Goal: Task Accomplishment & Management: Complete application form

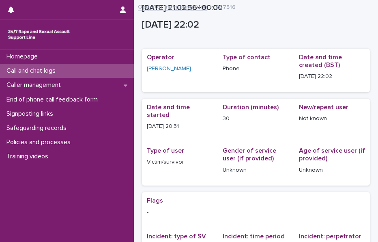
click at [49, 70] on p "Call and chat logs" at bounding box center [32, 71] width 59 height 8
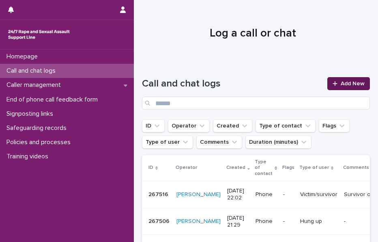
click at [341, 83] on span "Add New" at bounding box center [353, 84] width 24 height 6
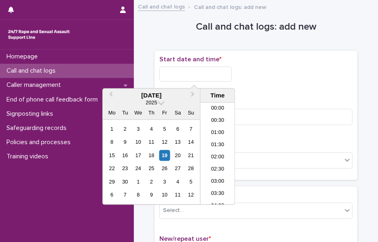
click at [198, 72] on input "text" at bounding box center [196, 74] width 72 height 15
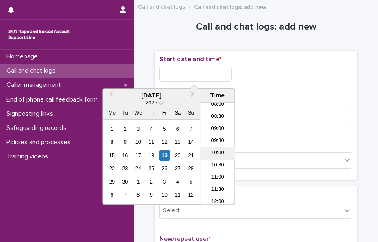
click at [218, 158] on li "10:00" at bounding box center [218, 153] width 35 height 12
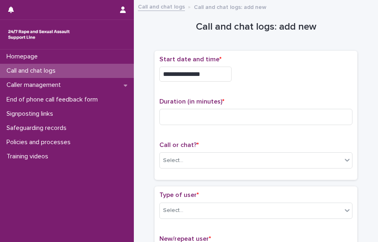
click at [208, 74] on input "**********" at bounding box center [196, 74] width 72 height 15
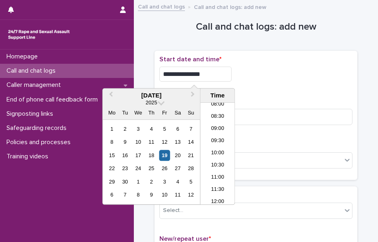
type input "**********"
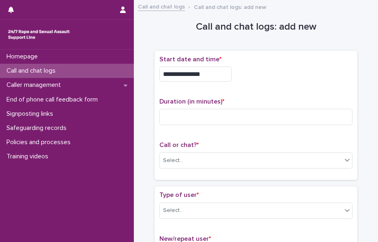
click at [266, 90] on div "**********" at bounding box center [256, 116] width 193 height 120
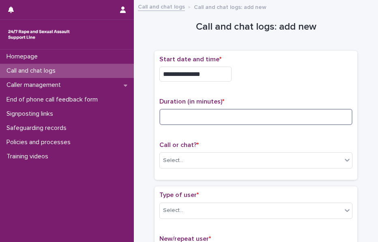
click at [165, 123] on input at bounding box center [256, 117] width 193 height 16
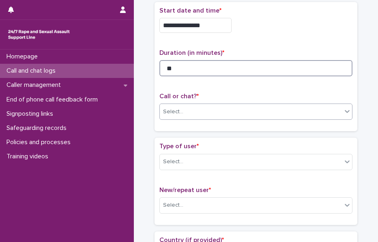
type input "**"
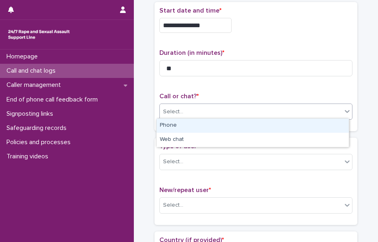
click at [177, 118] on div "Select..." at bounding box center [256, 112] width 193 height 16
click at [184, 125] on div "Phone" at bounding box center [253, 126] width 192 height 14
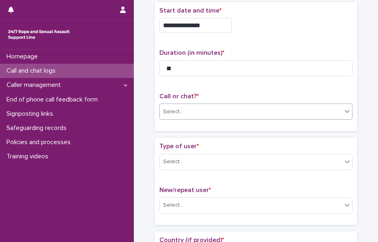
scroll to position [99, 0]
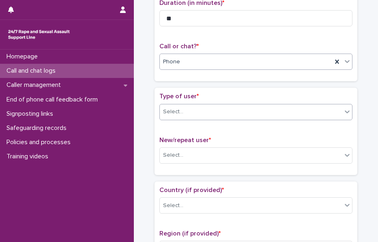
click at [181, 114] on div "Select..." at bounding box center [251, 111] width 182 height 13
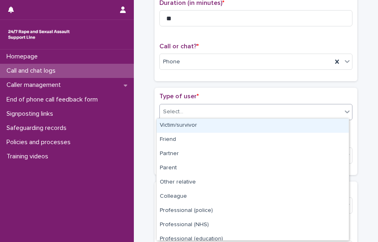
click at [192, 125] on div "Victim/survivor" at bounding box center [253, 126] width 192 height 14
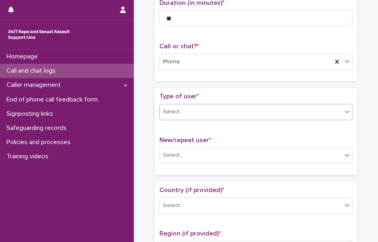
scroll to position [147, 0]
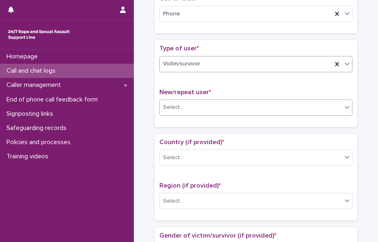
click at [171, 108] on div "Select..." at bounding box center [173, 107] width 20 height 9
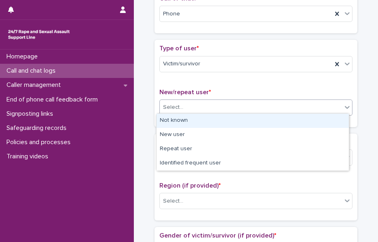
click at [194, 124] on div "Not known" at bounding box center [253, 121] width 192 height 14
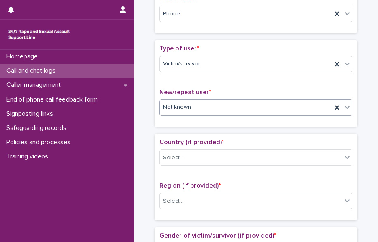
scroll to position [179, 0]
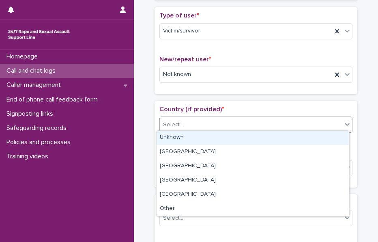
click at [185, 117] on div "Select..." at bounding box center [256, 125] width 193 height 16
click at [202, 137] on div "Unknown" at bounding box center [253, 138] width 192 height 14
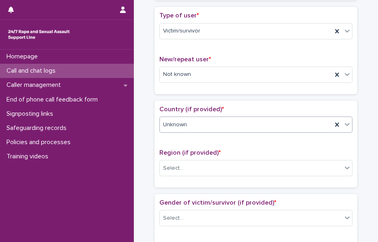
scroll to position [204, 0]
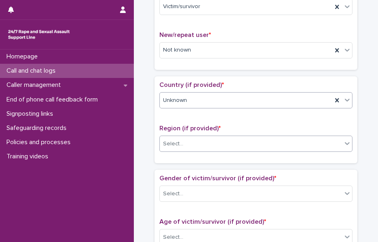
click at [185, 137] on div "Select..." at bounding box center [251, 143] width 182 height 13
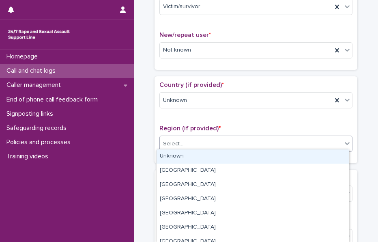
click at [205, 156] on div "Unknown" at bounding box center [253, 156] width 192 height 14
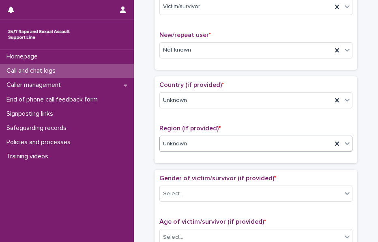
scroll to position [259, 0]
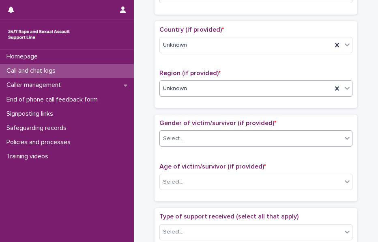
click at [177, 134] on div "Select..." at bounding box center [173, 138] width 20 height 9
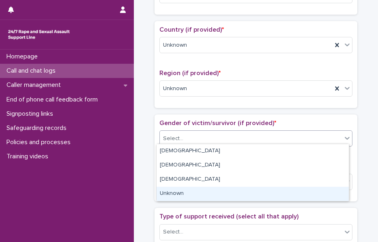
click at [180, 192] on div "Unknown" at bounding box center [253, 194] width 192 height 14
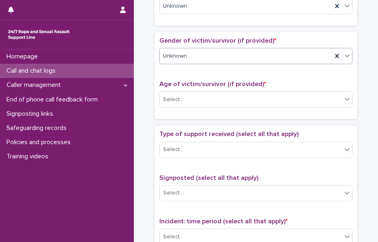
scroll to position [342, 0]
click at [188, 102] on div "Select..." at bounding box center [251, 99] width 182 height 13
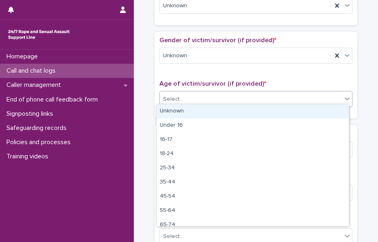
click at [200, 109] on div "Unknown" at bounding box center [253, 111] width 192 height 14
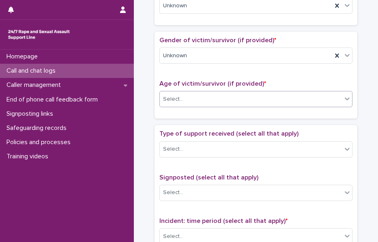
scroll to position [386, 0]
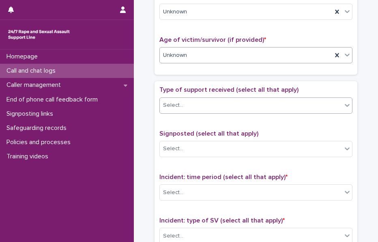
click at [176, 106] on div "Select..." at bounding box center [251, 105] width 182 height 13
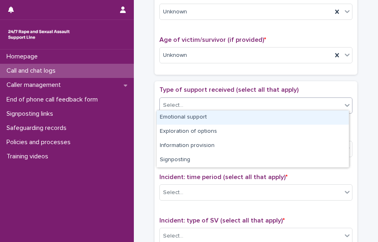
click at [197, 117] on div "Emotional support" at bounding box center [253, 117] width 192 height 14
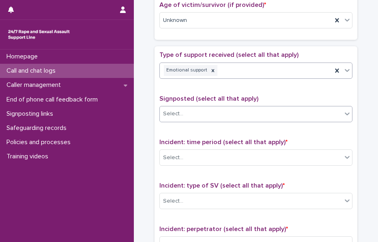
scroll to position [450, 0]
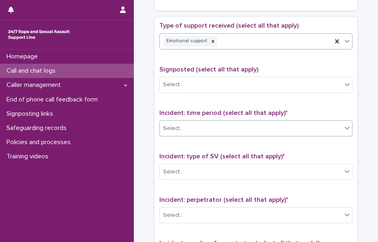
click at [186, 122] on div "Select..." at bounding box center [251, 128] width 182 height 13
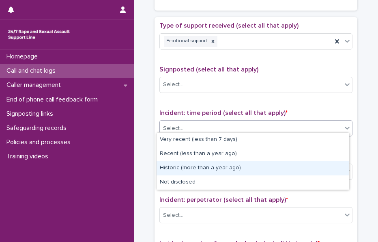
click at [192, 171] on div "Historic (more than a year ago)" at bounding box center [253, 168] width 192 height 14
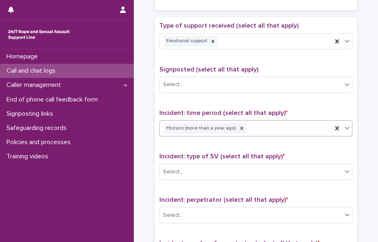
scroll to position [527, 0]
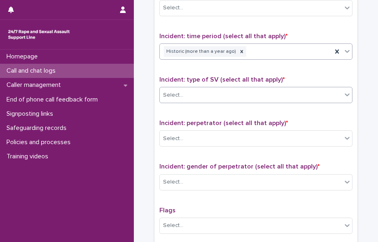
click at [179, 91] on div "Select..." at bounding box center [173, 95] width 20 height 9
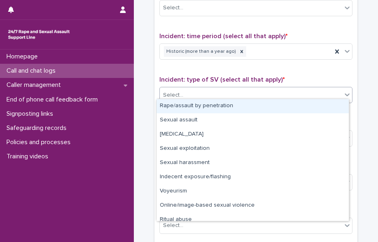
click at [204, 108] on div "Rape/assault by penetration" at bounding box center [253, 106] width 192 height 14
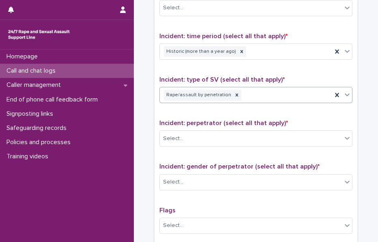
click at [252, 97] on div "Rape/assault by penetration" at bounding box center [246, 95] width 173 height 14
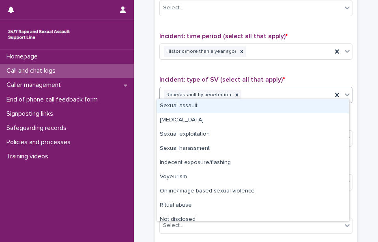
click at [227, 106] on div "Sexual assault" at bounding box center [253, 106] width 192 height 14
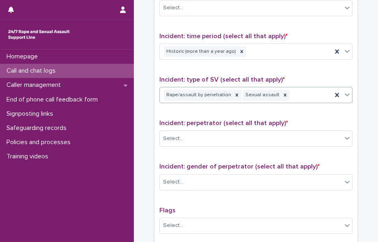
click at [304, 92] on div "Rape/assault by penetration Sexual assault" at bounding box center [246, 95] width 173 height 14
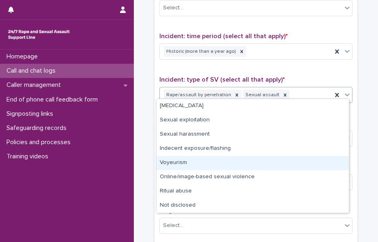
click at [199, 159] on div "Voyeurism" at bounding box center [253, 163] width 192 height 14
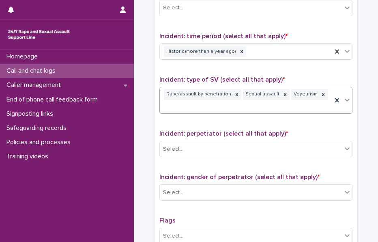
scroll to position [576, 0]
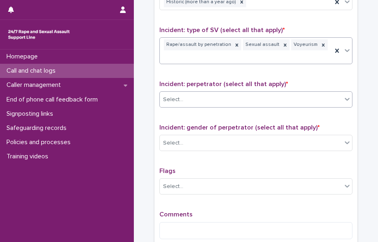
click at [188, 93] on div "Select..." at bounding box center [251, 99] width 182 height 13
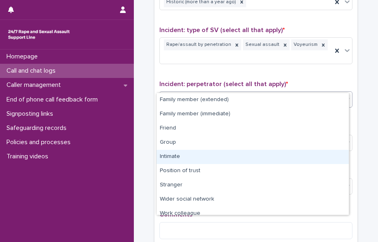
click at [192, 158] on div "Intimate" at bounding box center [253, 157] width 192 height 14
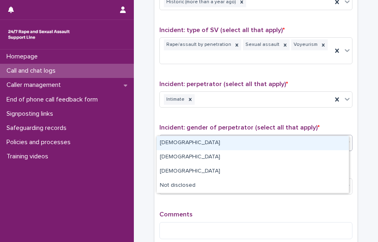
click at [198, 135] on div "Select..." at bounding box center [256, 143] width 193 height 16
click at [189, 141] on div "[DEMOGRAPHIC_DATA]" at bounding box center [253, 143] width 192 height 14
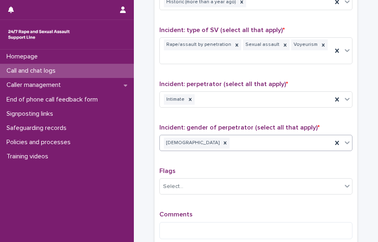
scroll to position [628, 0]
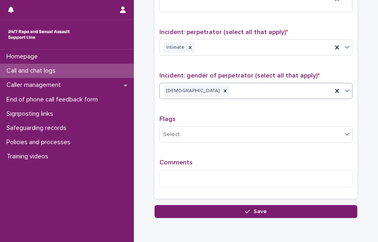
click at [176, 177] on div "Comments" at bounding box center [256, 176] width 193 height 35
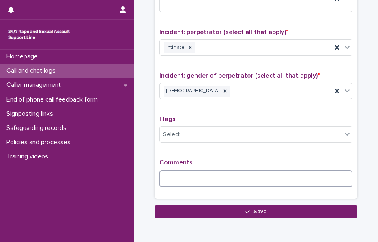
click at [174, 170] on textarea at bounding box center [256, 178] width 193 height 17
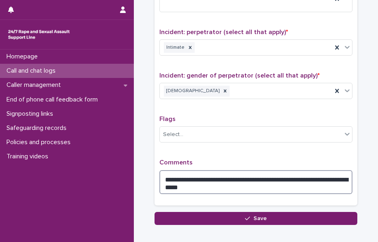
click at [206, 170] on textarea "**********" at bounding box center [256, 182] width 193 height 24
click at [175, 172] on textarea "**********" at bounding box center [256, 182] width 193 height 24
click at [206, 173] on textarea "**********" at bounding box center [256, 182] width 193 height 24
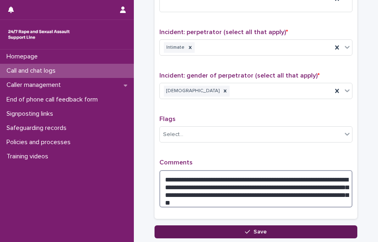
type textarea "**********"
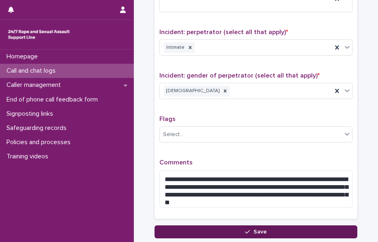
click at [185, 225] on button "Save" at bounding box center [256, 231] width 203 height 13
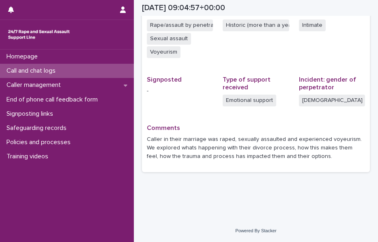
scroll to position [216, 0]
